Goal: Transaction & Acquisition: Purchase product/service

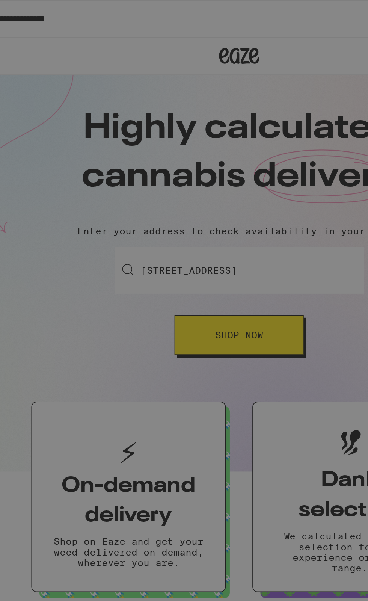
click at [207, 174] on div "Are you 21 years or older? We need this information for legal stuff. Yes No" at bounding box center [184, 300] width 368 height 601
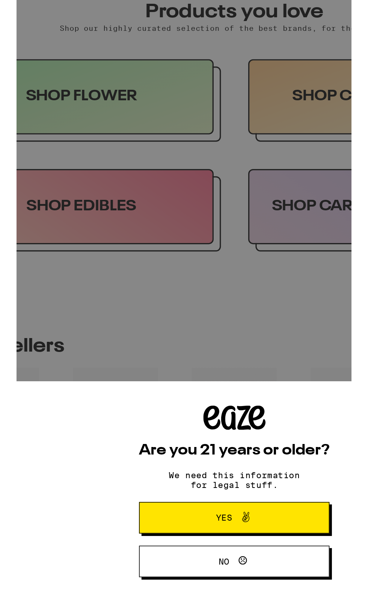
scroll to position [258, 0]
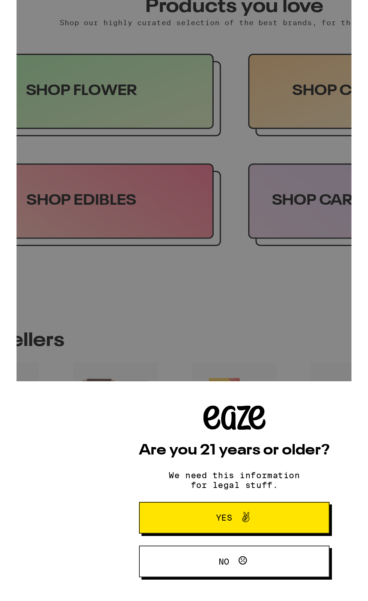
click at [215, 600] on button "Yes" at bounding box center [184, 608] width 118 height 20
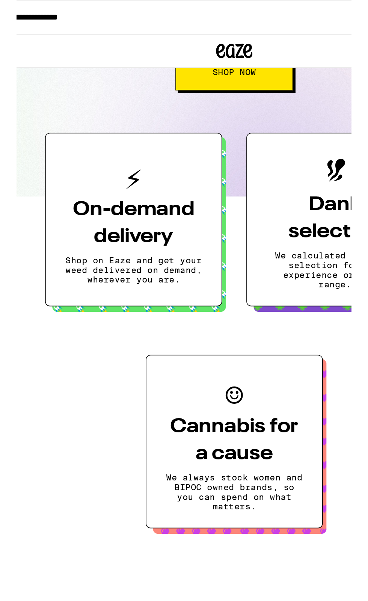
scroll to position [104, 0]
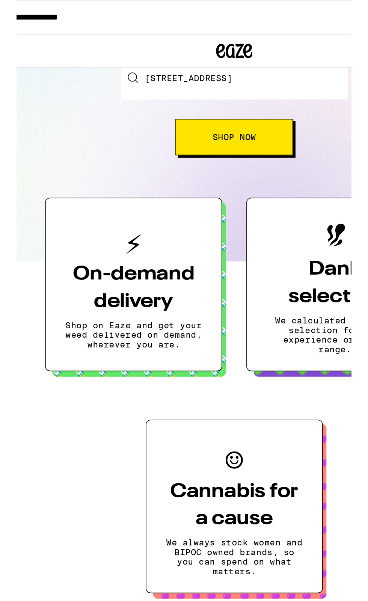
click at [206, 96] on button "Shop Now" at bounding box center [184, 85] width 73 height 23
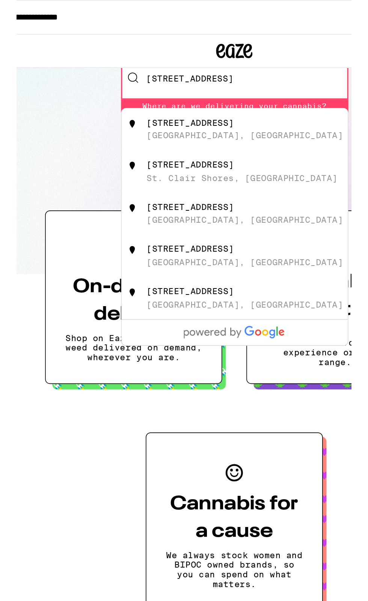
scroll to position [42, 0]
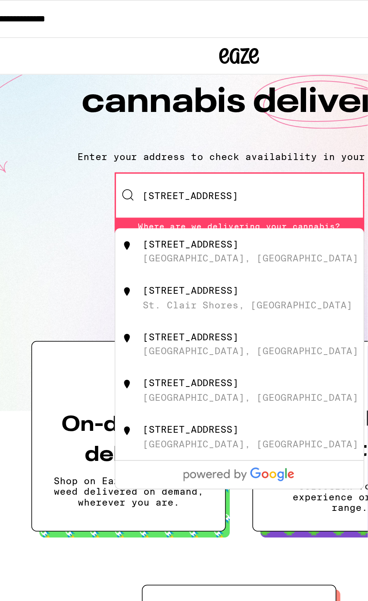
click at [224, 146] on div "[STREET_ADDRESS]" at bounding box center [197, 142] width 134 height 14
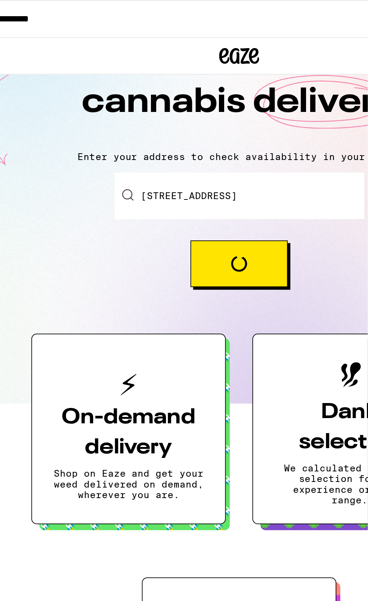
type input "[STREET_ADDRESS]"
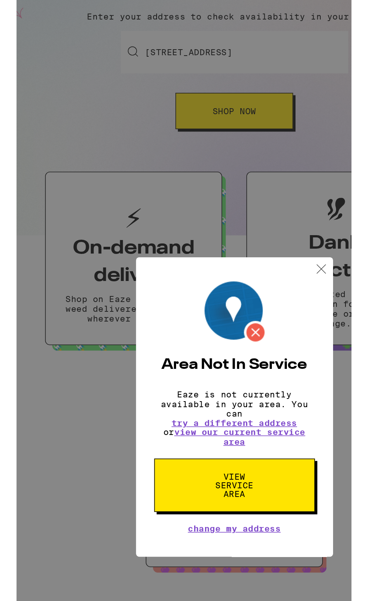
click at [209, 381] on button "View Service Area" at bounding box center [183, 378] width 99 height 33
